Goal: Transaction & Acquisition: Book appointment/travel/reservation

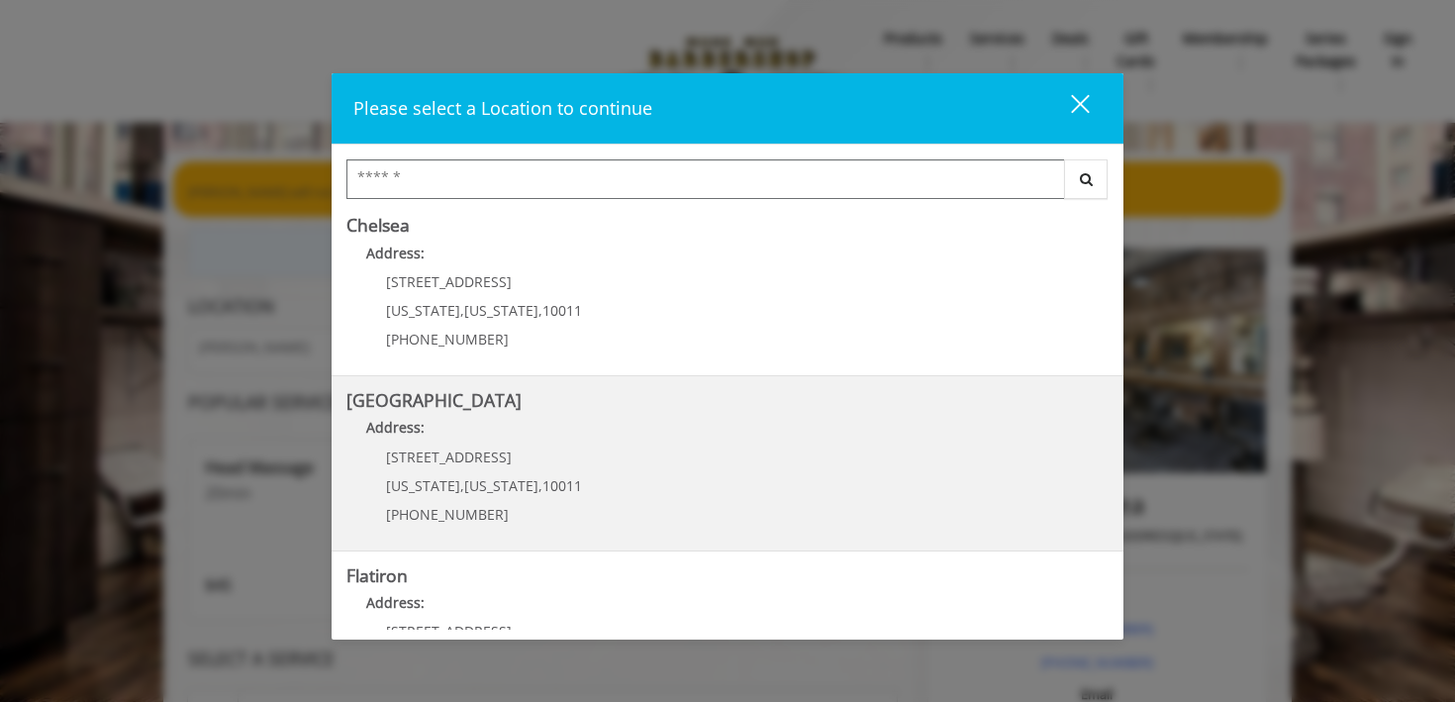
scroll to position [149, 0]
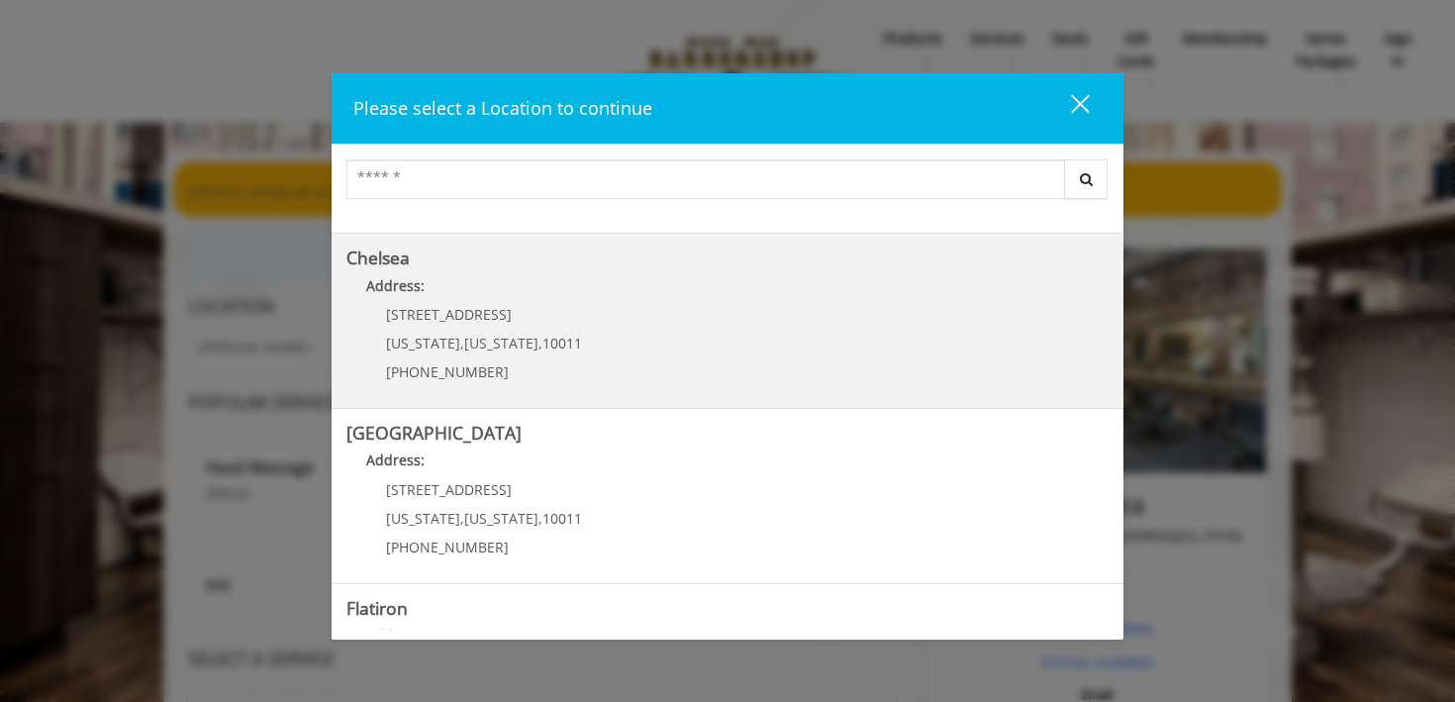
click at [445, 320] on span "[STREET_ADDRESS]" at bounding box center [449, 314] width 126 height 19
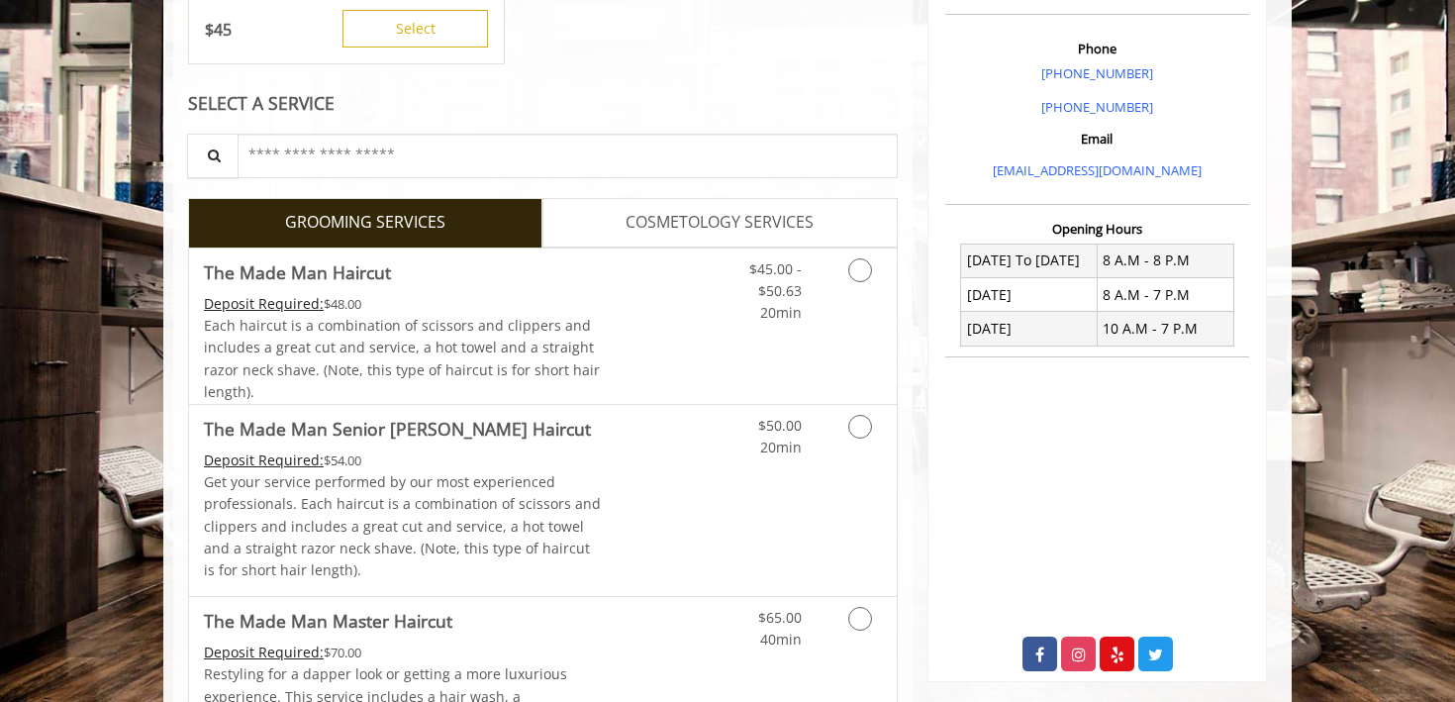
scroll to position [573, 0]
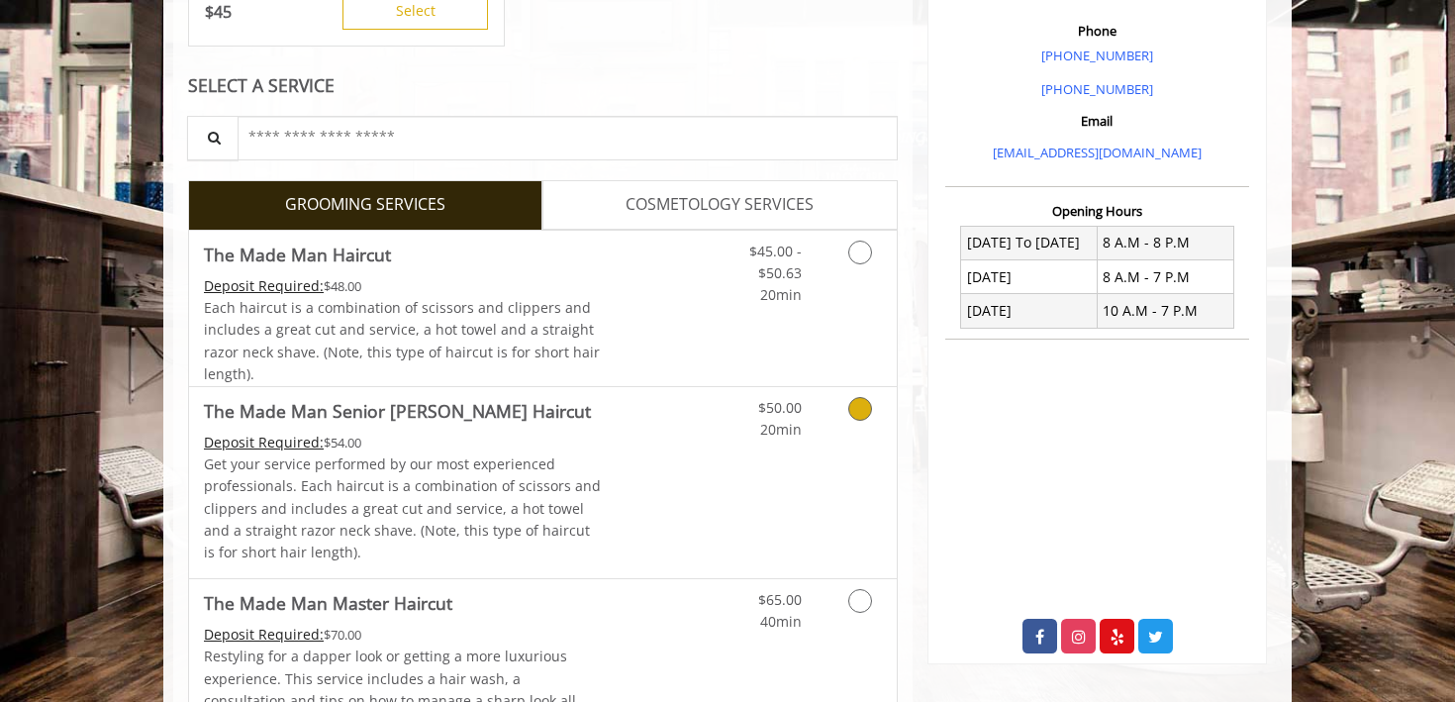
click at [856, 410] on icon "Grooming services" at bounding box center [860, 409] width 24 height 24
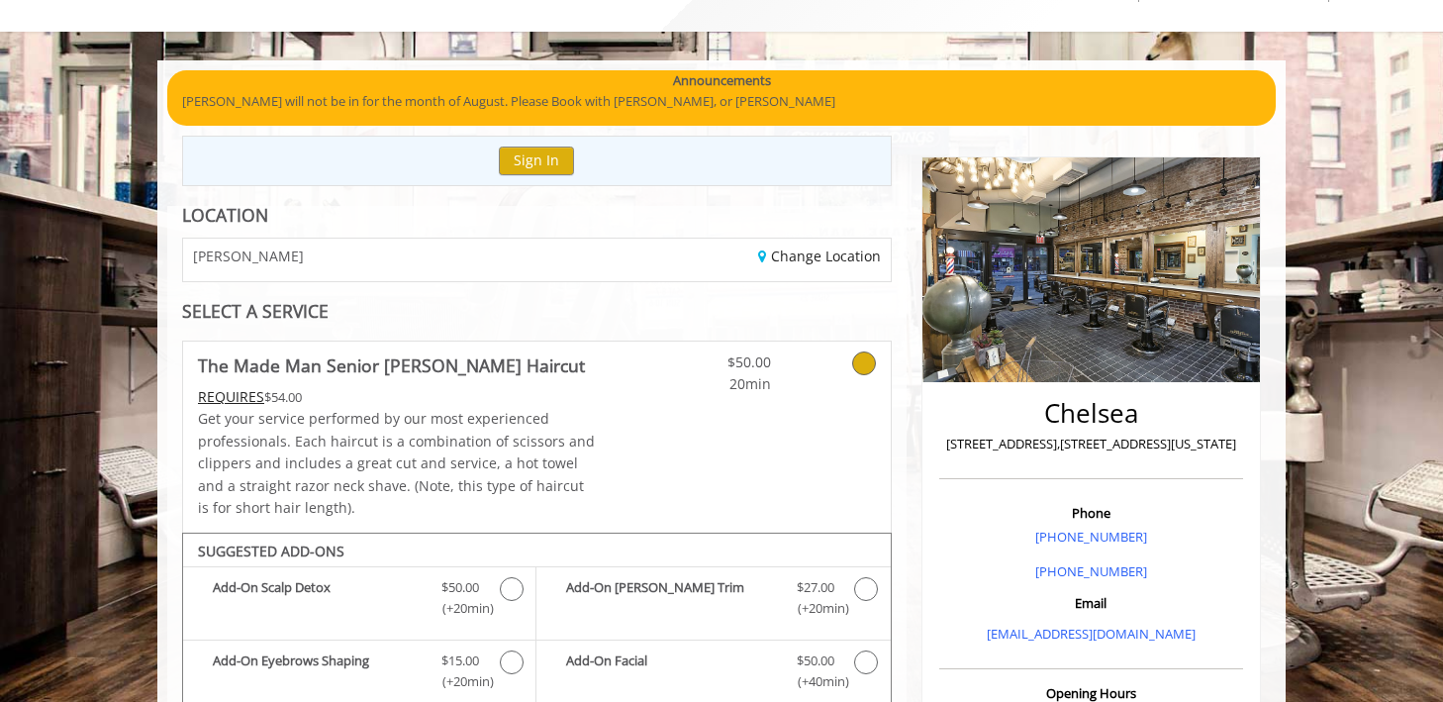
scroll to position [613, 0]
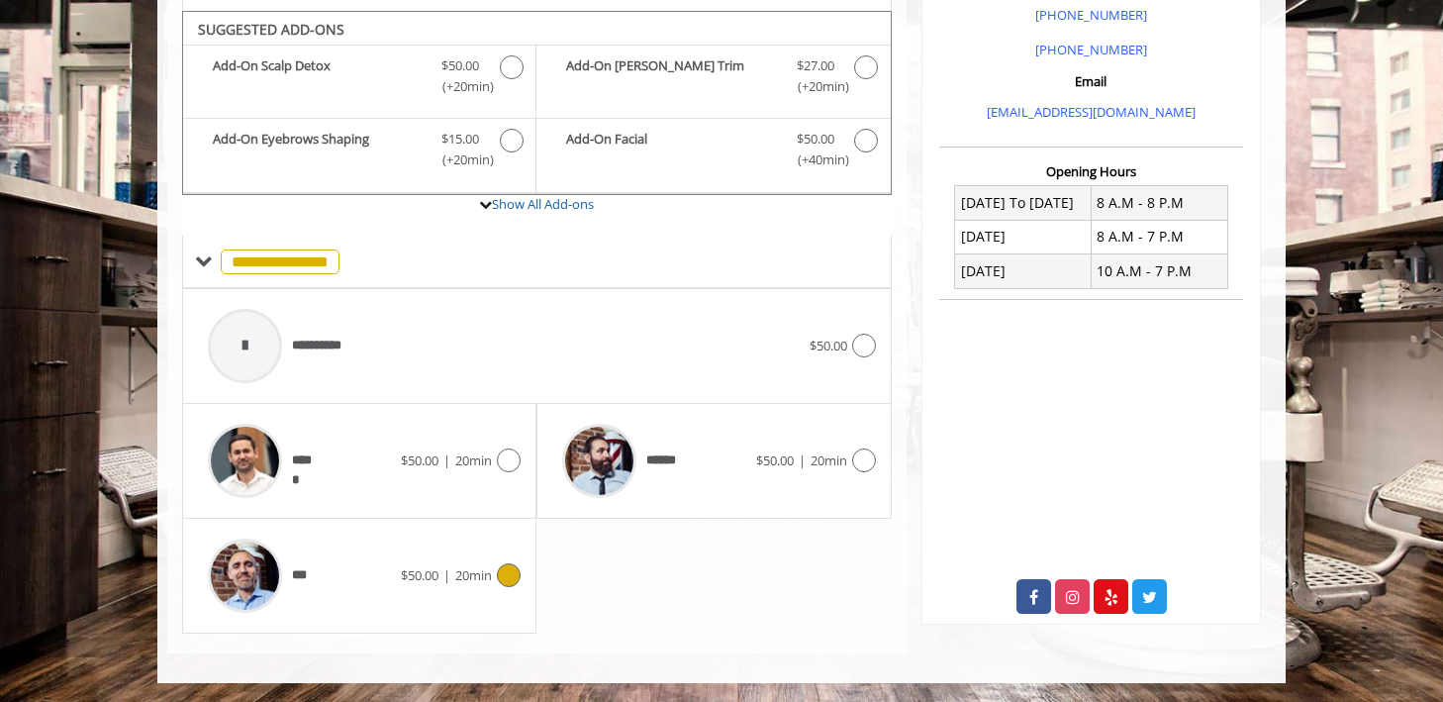
click at [510, 577] on icon at bounding box center [509, 575] width 24 height 24
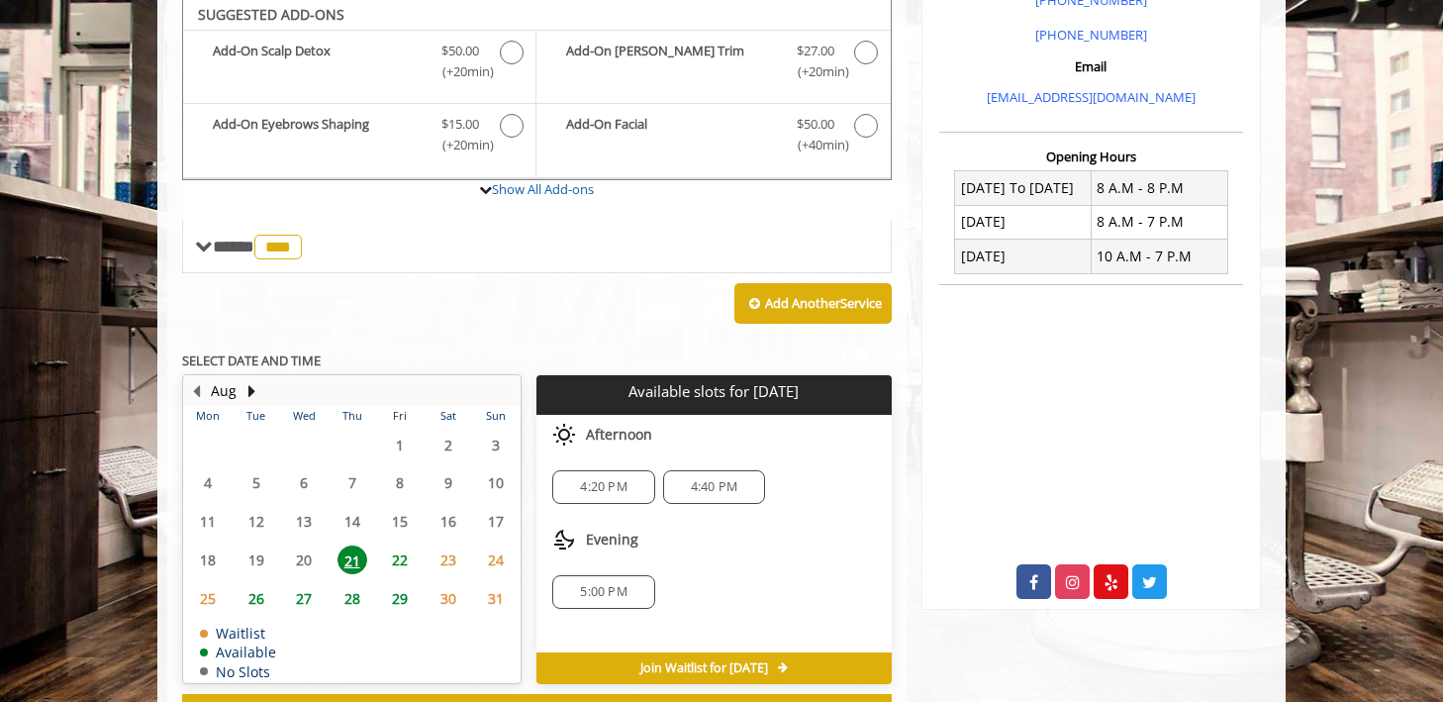
scroll to position [625, 0]
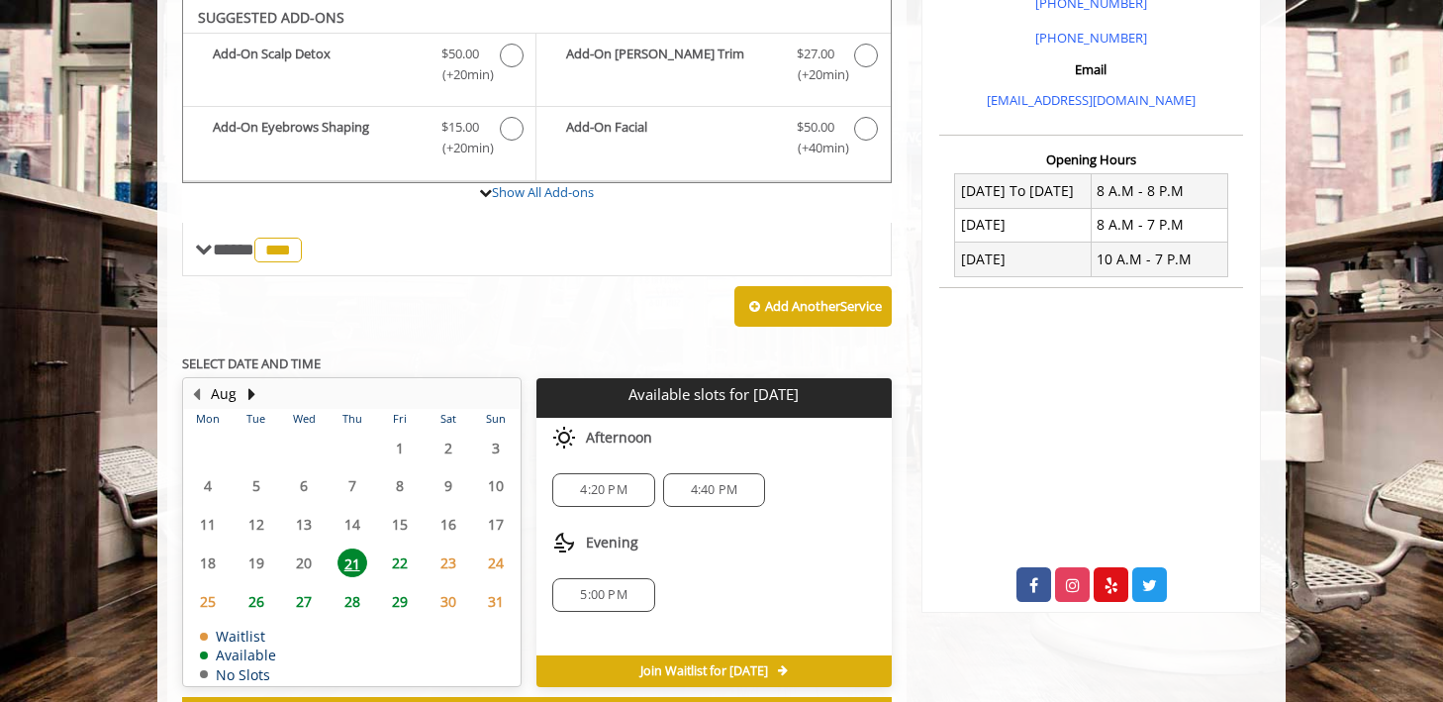
click at [400, 563] on span "22" at bounding box center [400, 562] width 30 height 29
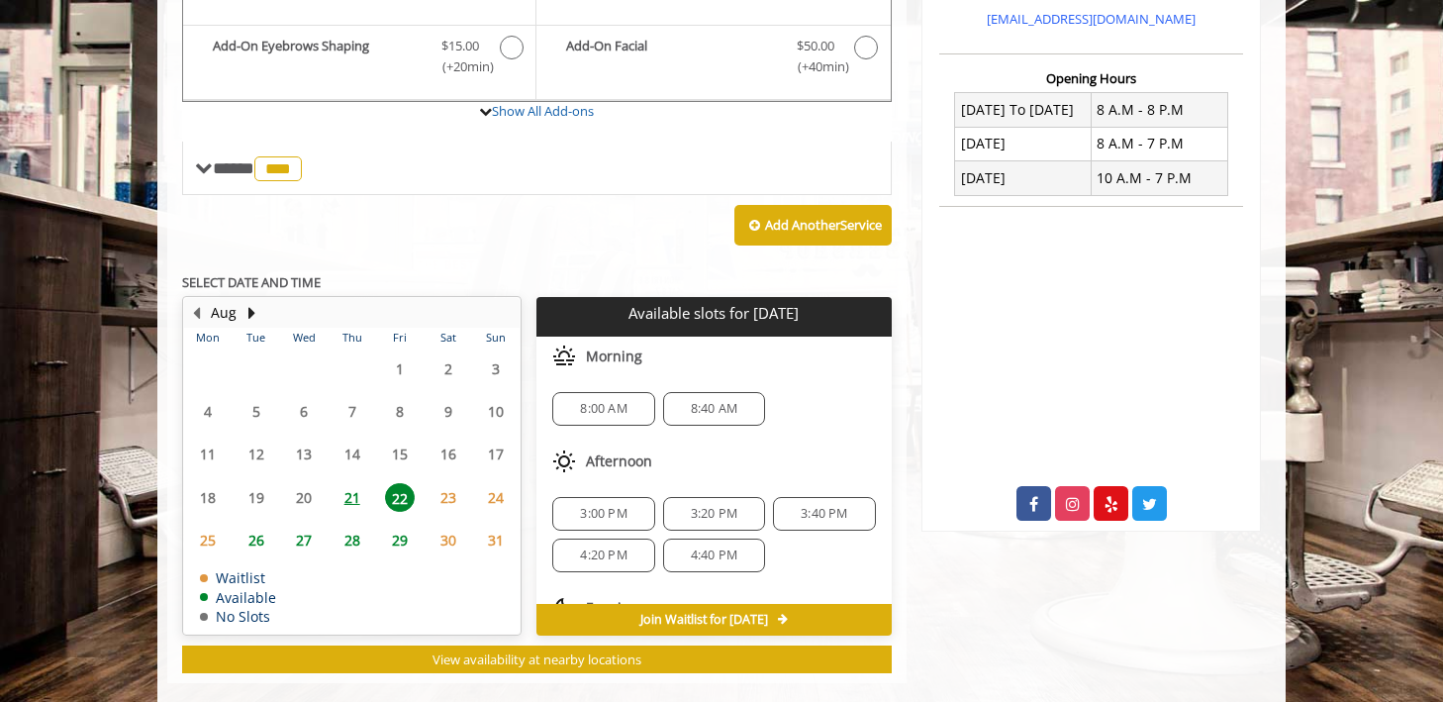
scroll to position [735, 0]
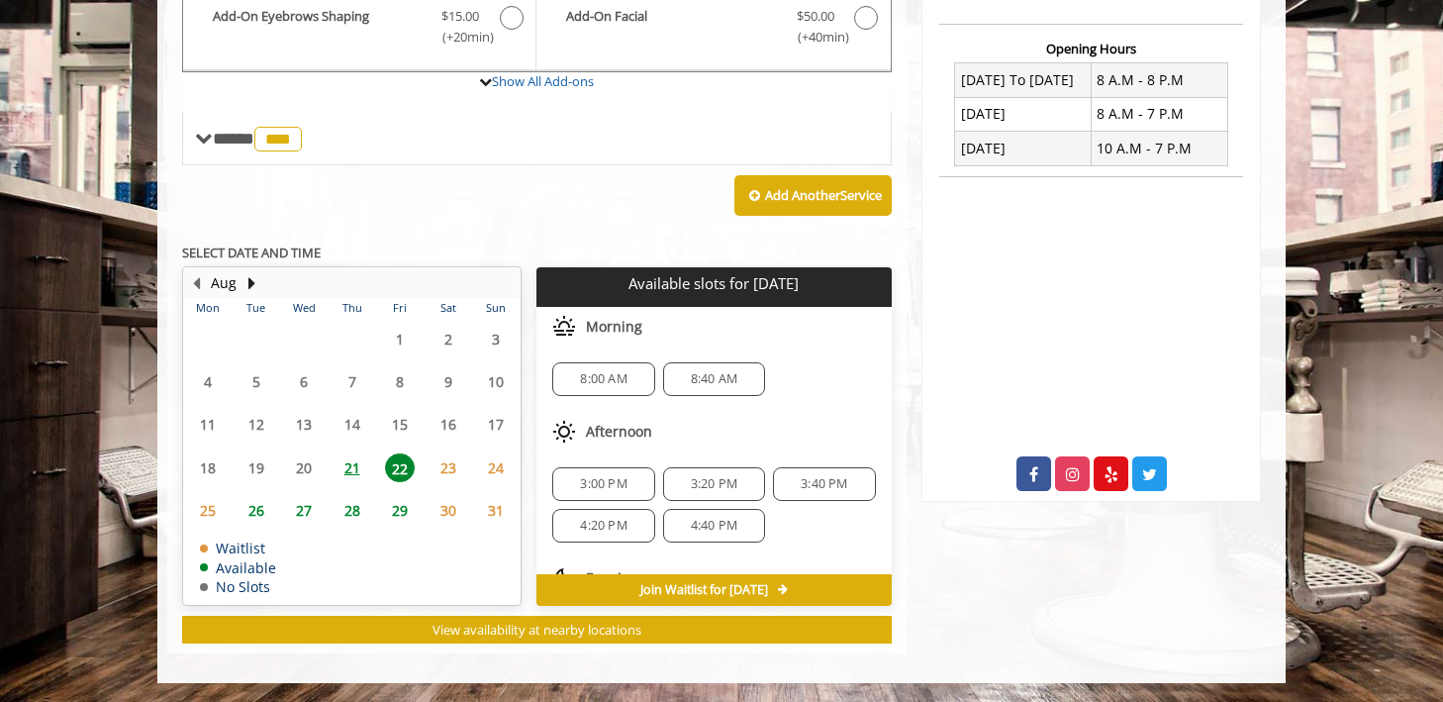
click at [1351, 201] on body "**********" at bounding box center [721, 49] width 1443 height 1267
